Goal: Task Accomplishment & Management: Use online tool/utility

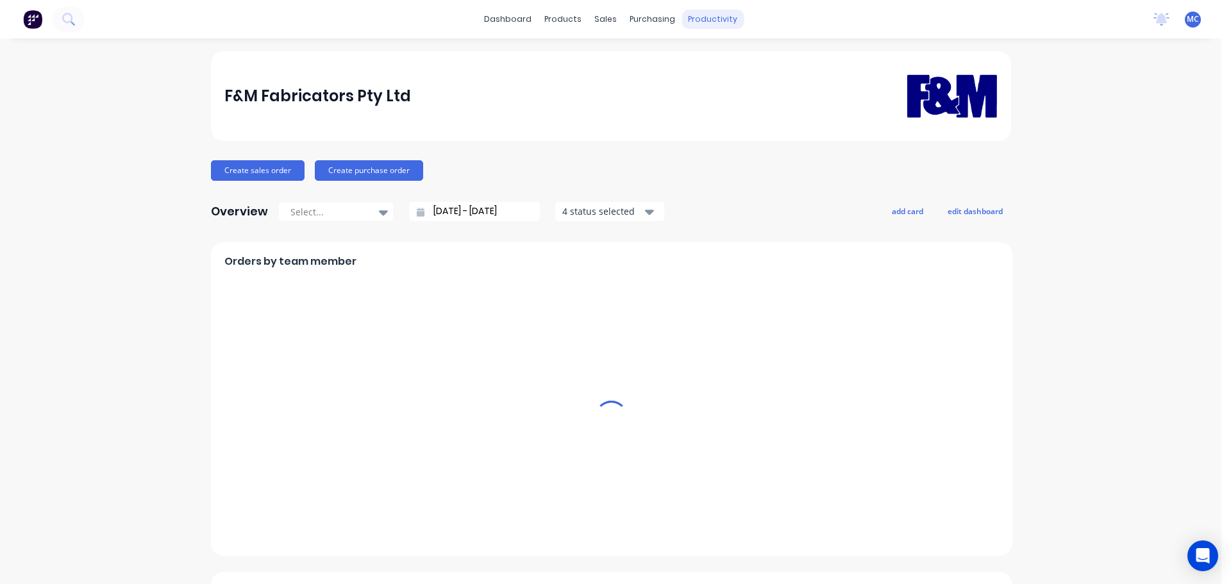
click at [695, 21] on div "productivity" at bounding box center [713, 19] width 62 height 19
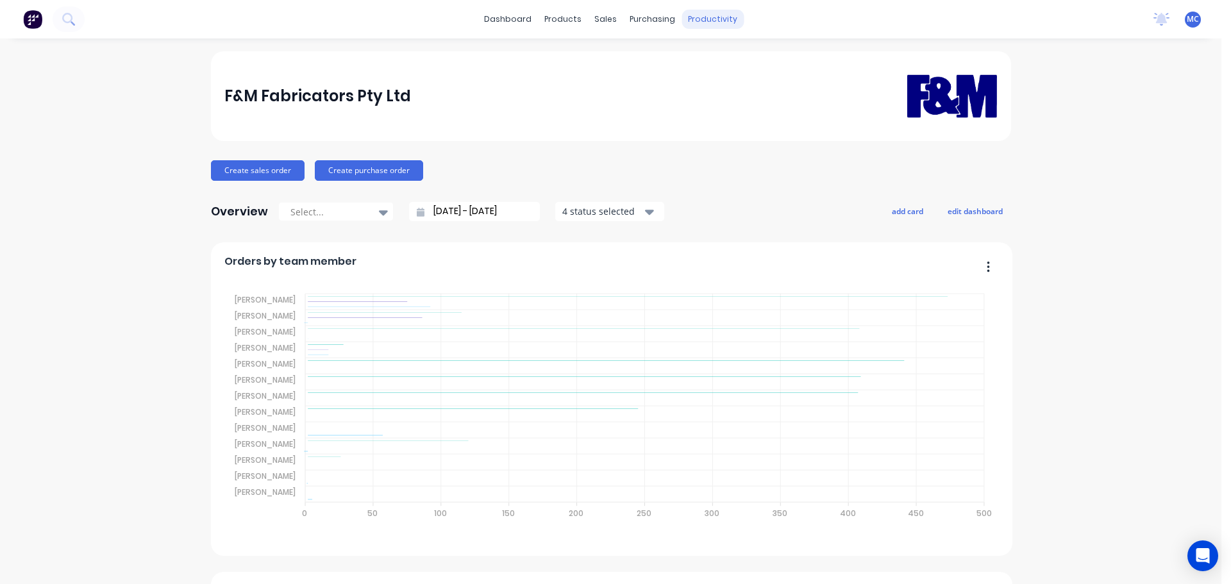
click at [709, 19] on div "productivity" at bounding box center [713, 19] width 62 height 19
click at [739, 108] on div "Delivery Scheduling" at bounding box center [751, 113] width 80 height 12
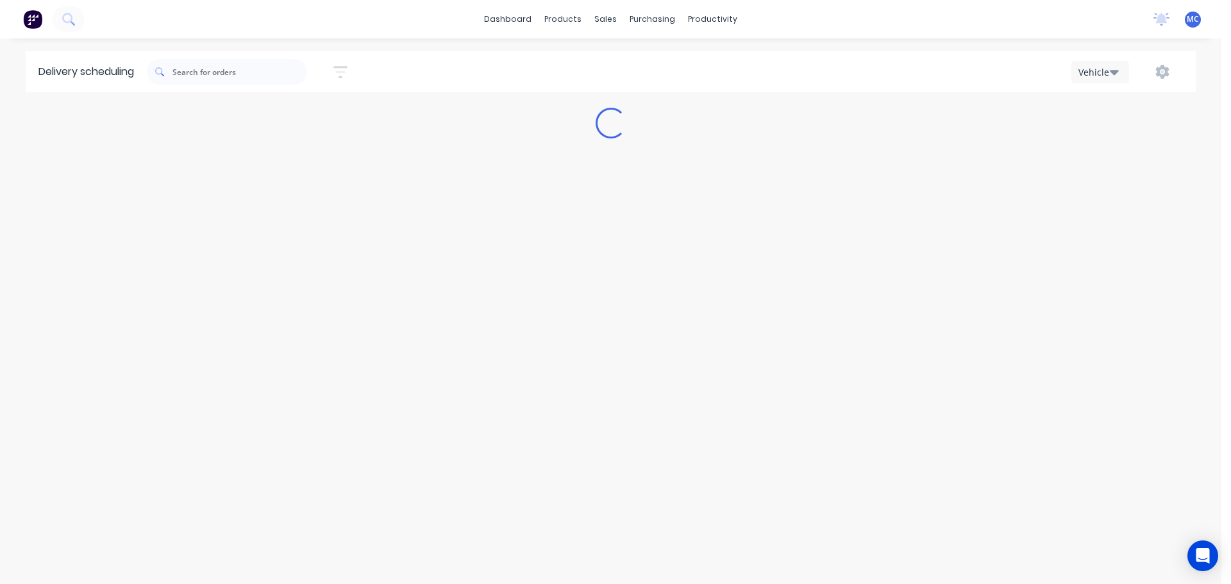
click at [743, 112] on div "Loading..." at bounding box center [611, 123] width 1222 height 31
click at [342, 71] on icon "button" at bounding box center [340, 72] width 10 height 2
click at [293, 124] on input at bounding box center [281, 120] width 119 height 19
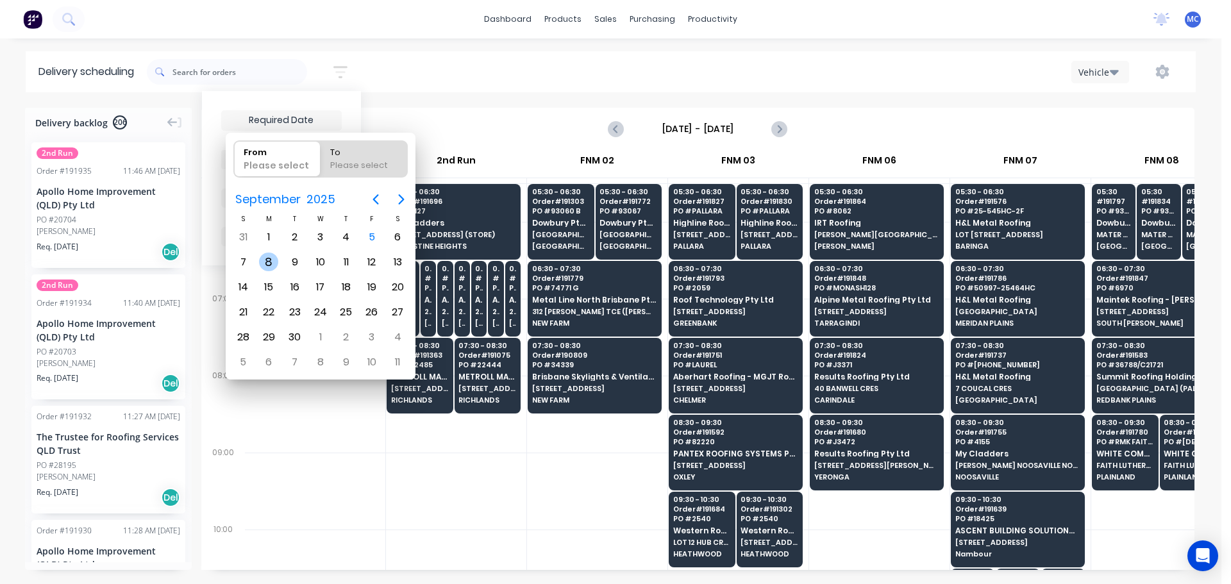
click at [270, 262] on div "8" at bounding box center [268, 262] width 19 height 19
type input "[DATE]"
radio input "false"
radio input "true"
click at [270, 262] on div "8" at bounding box center [268, 262] width 19 height 19
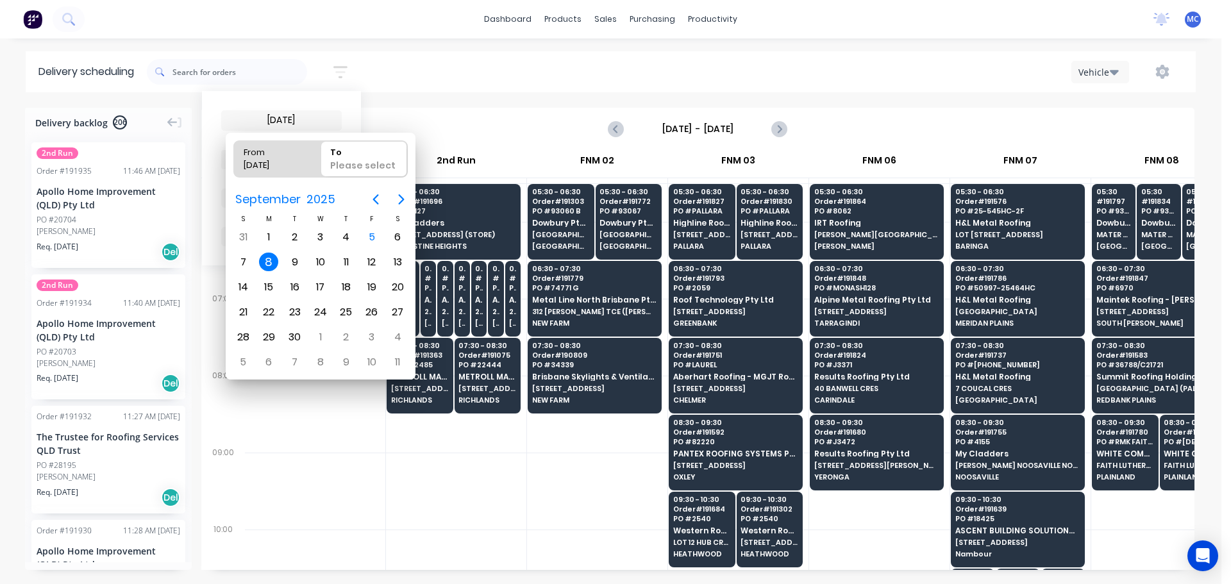
type input "[DATE] - [DATE]"
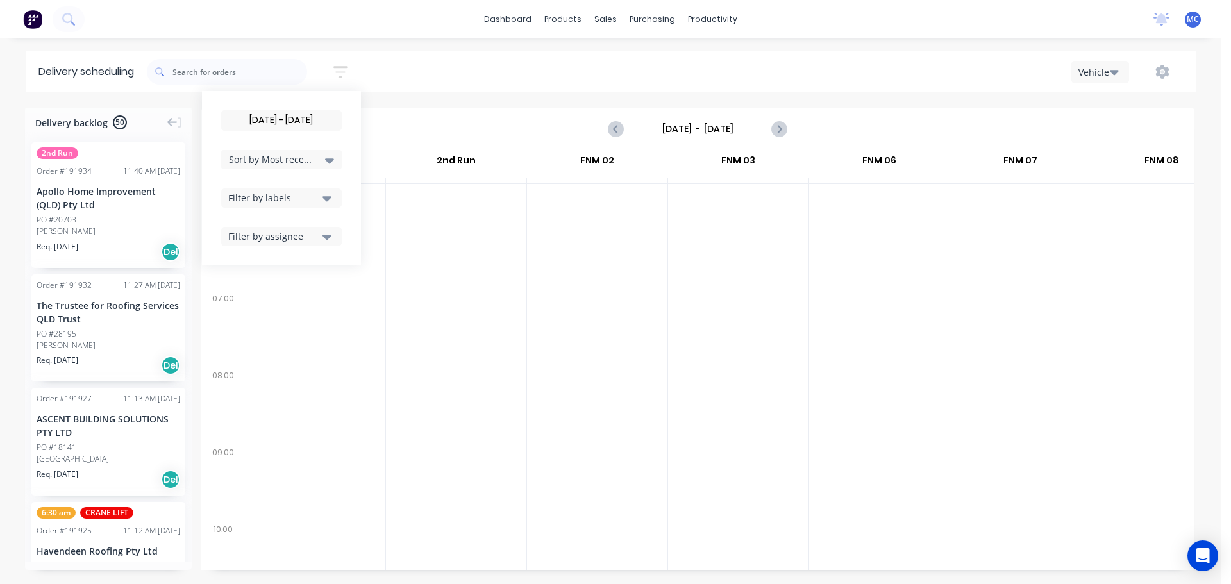
click at [302, 200] on div "Filter by labels" at bounding box center [273, 197] width 90 height 13
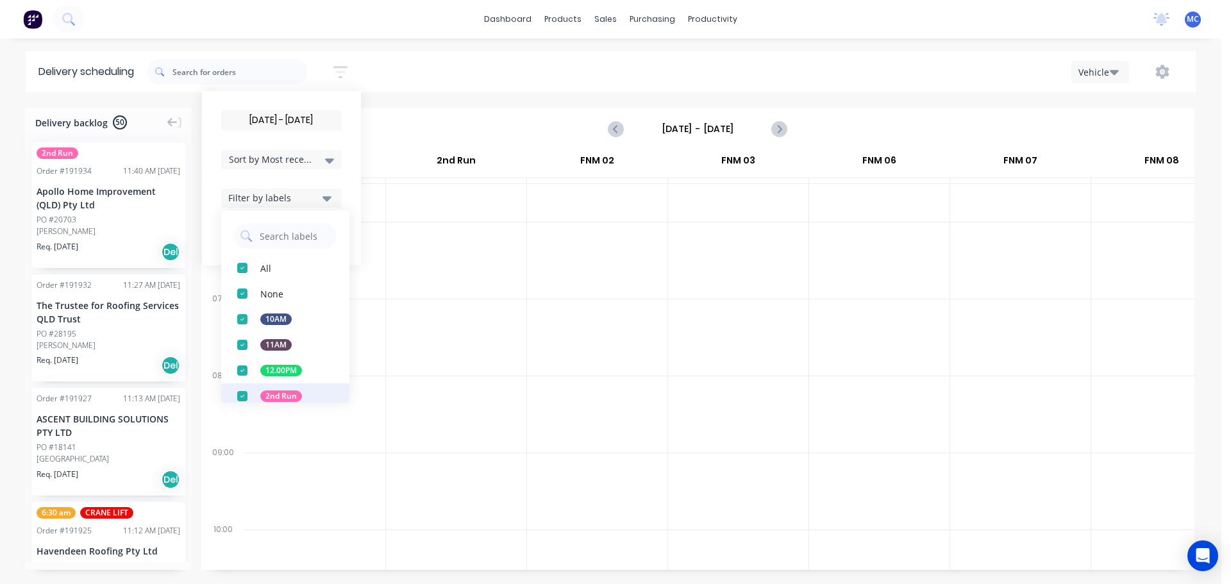
click at [244, 396] on div "button" at bounding box center [243, 397] width 26 height 26
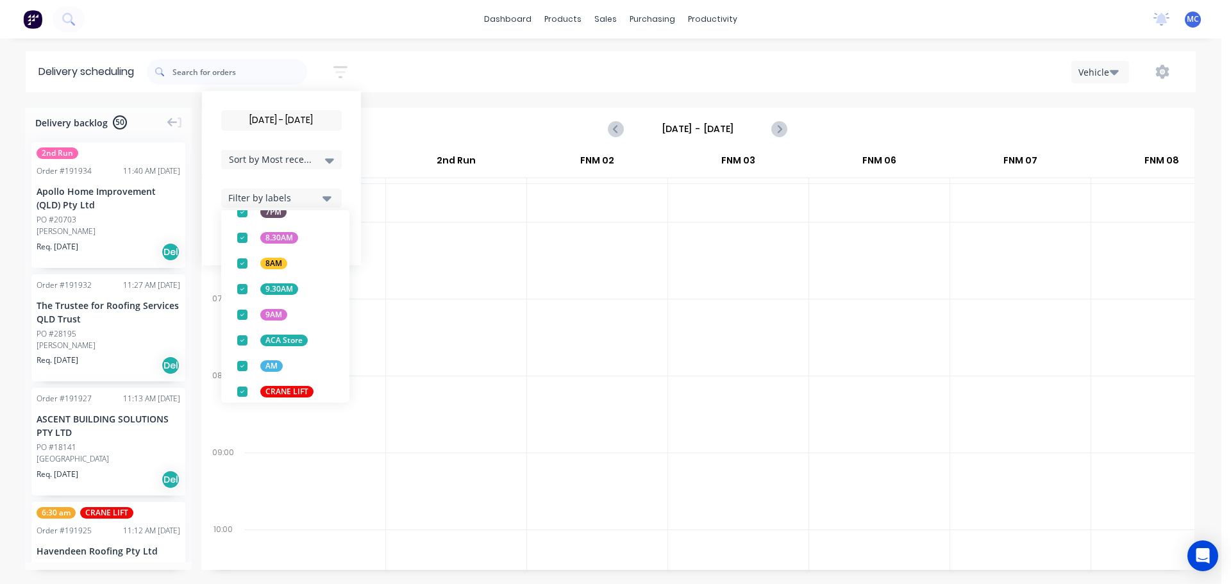
scroll to position [449, 0]
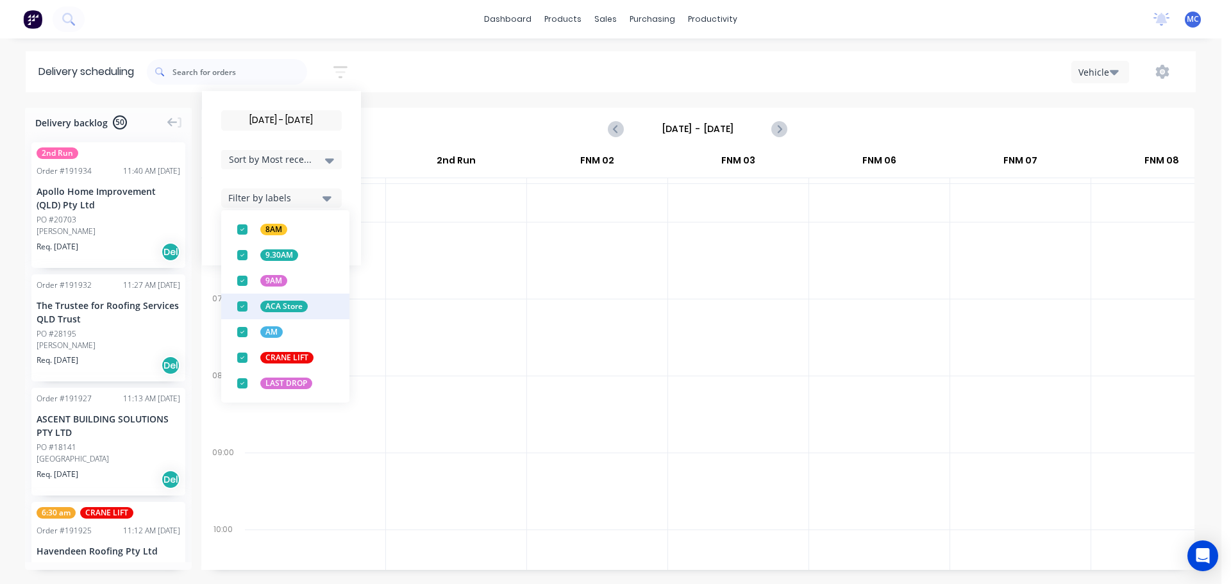
click at [242, 307] on div "button" at bounding box center [243, 307] width 26 height 26
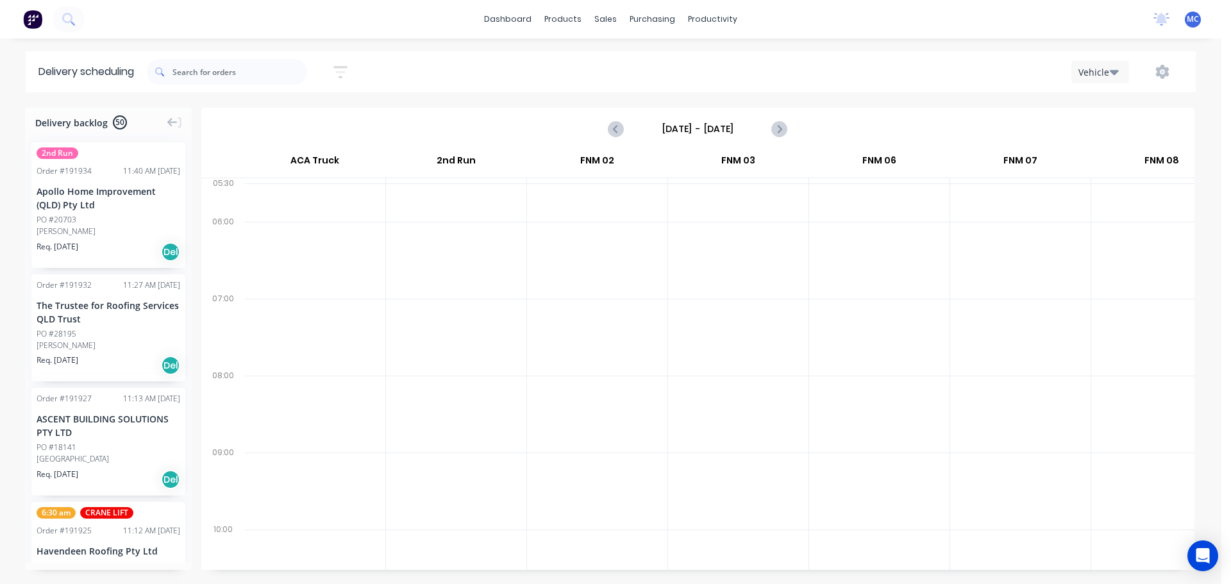
click at [481, 293] on div at bounding box center [456, 260] width 140 height 77
